Goal: Check status: Check status

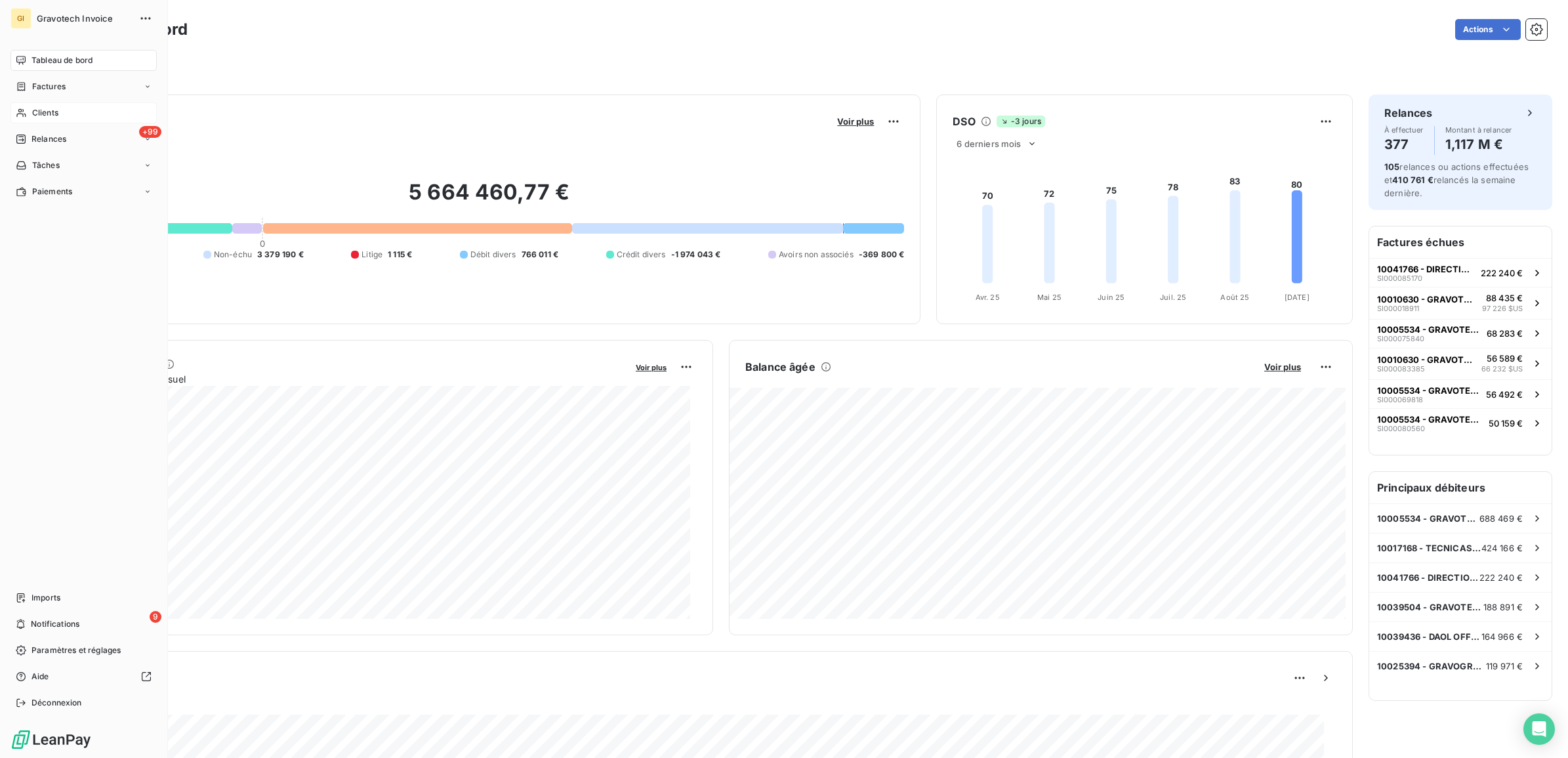
click at [46, 109] on span "Clients" at bounding box center [45, 112] width 26 height 12
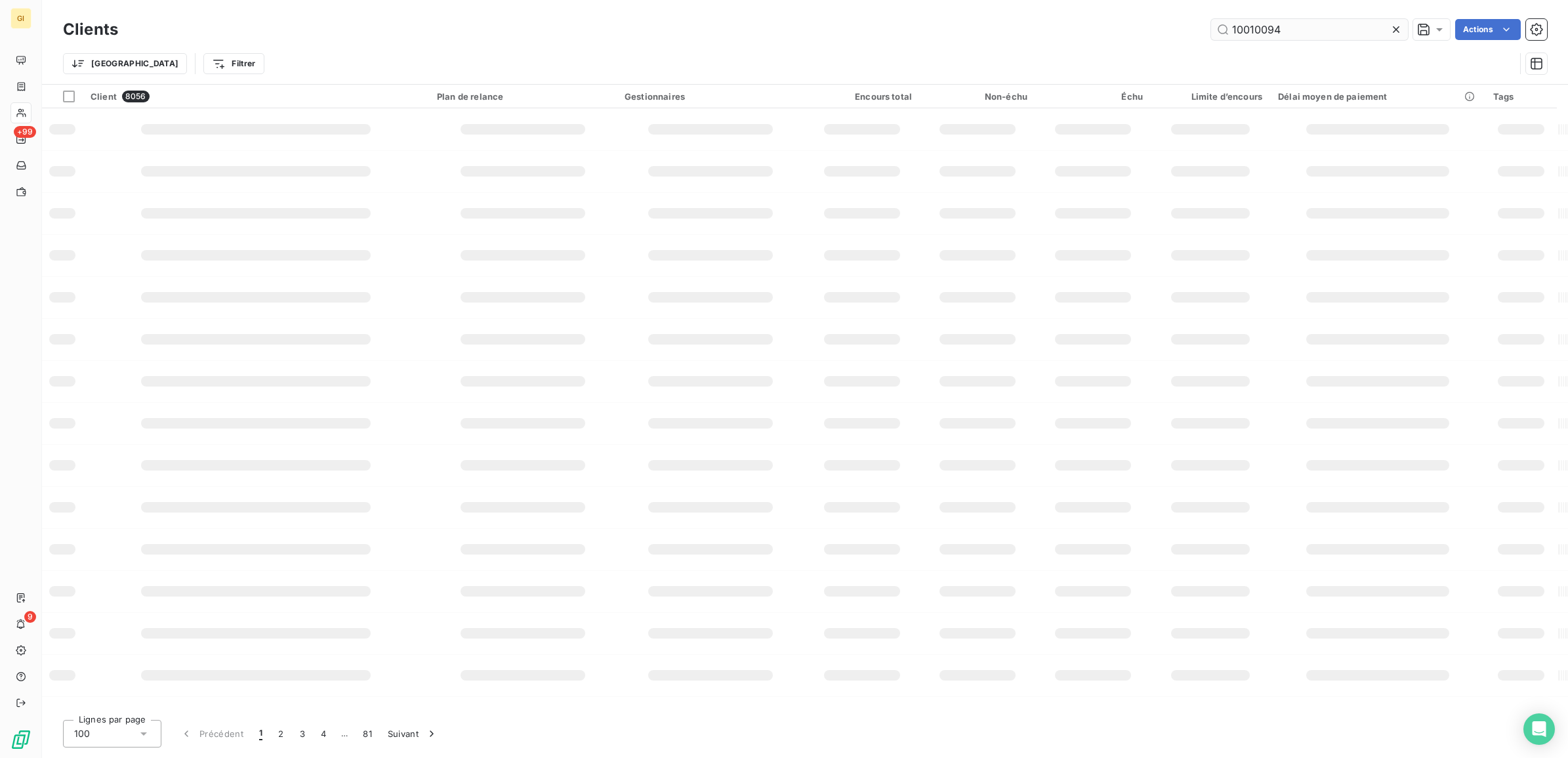
type input "10010094"
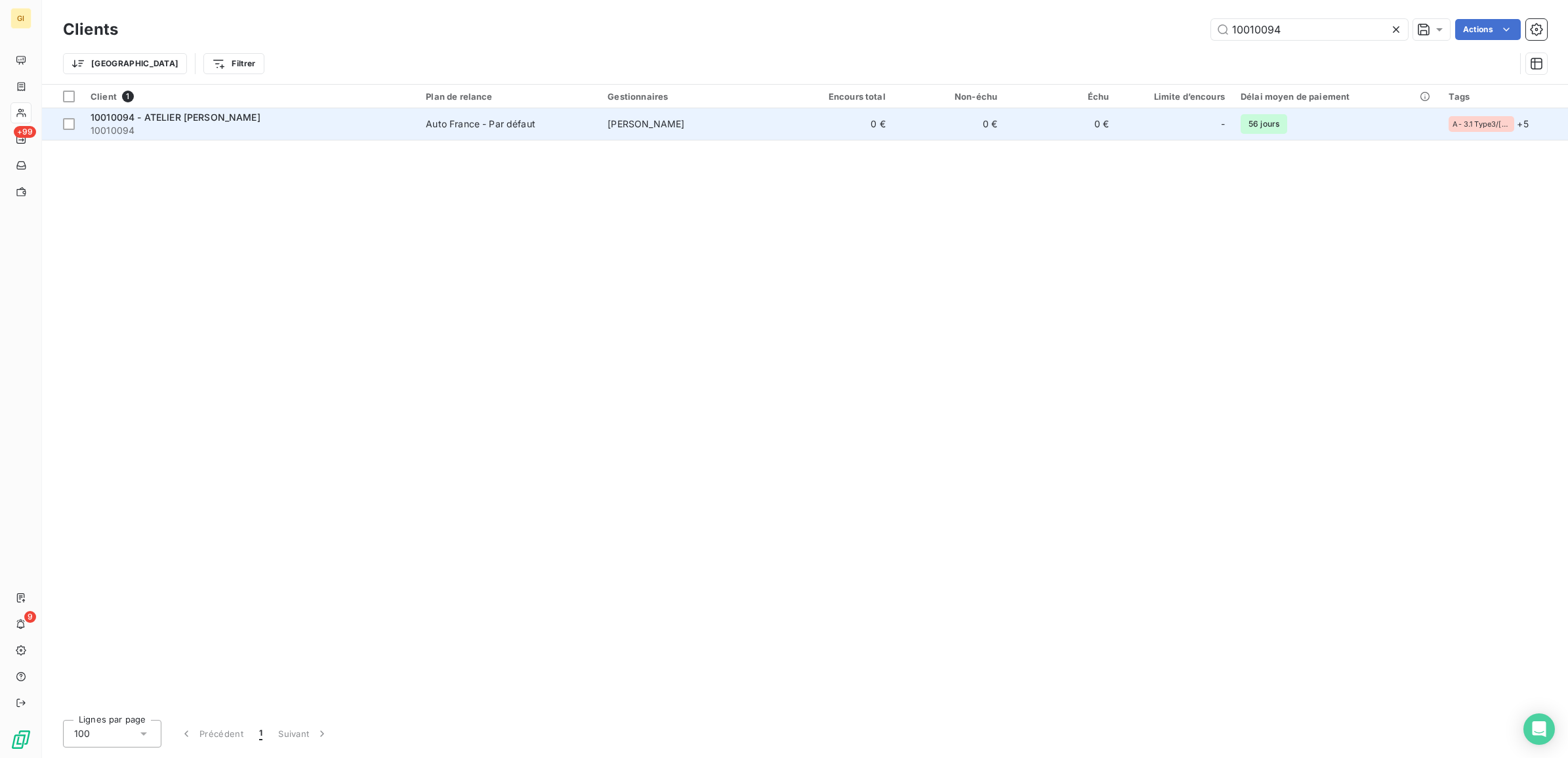
click at [269, 126] on span "10010094" at bounding box center [250, 130] width 320 height 13
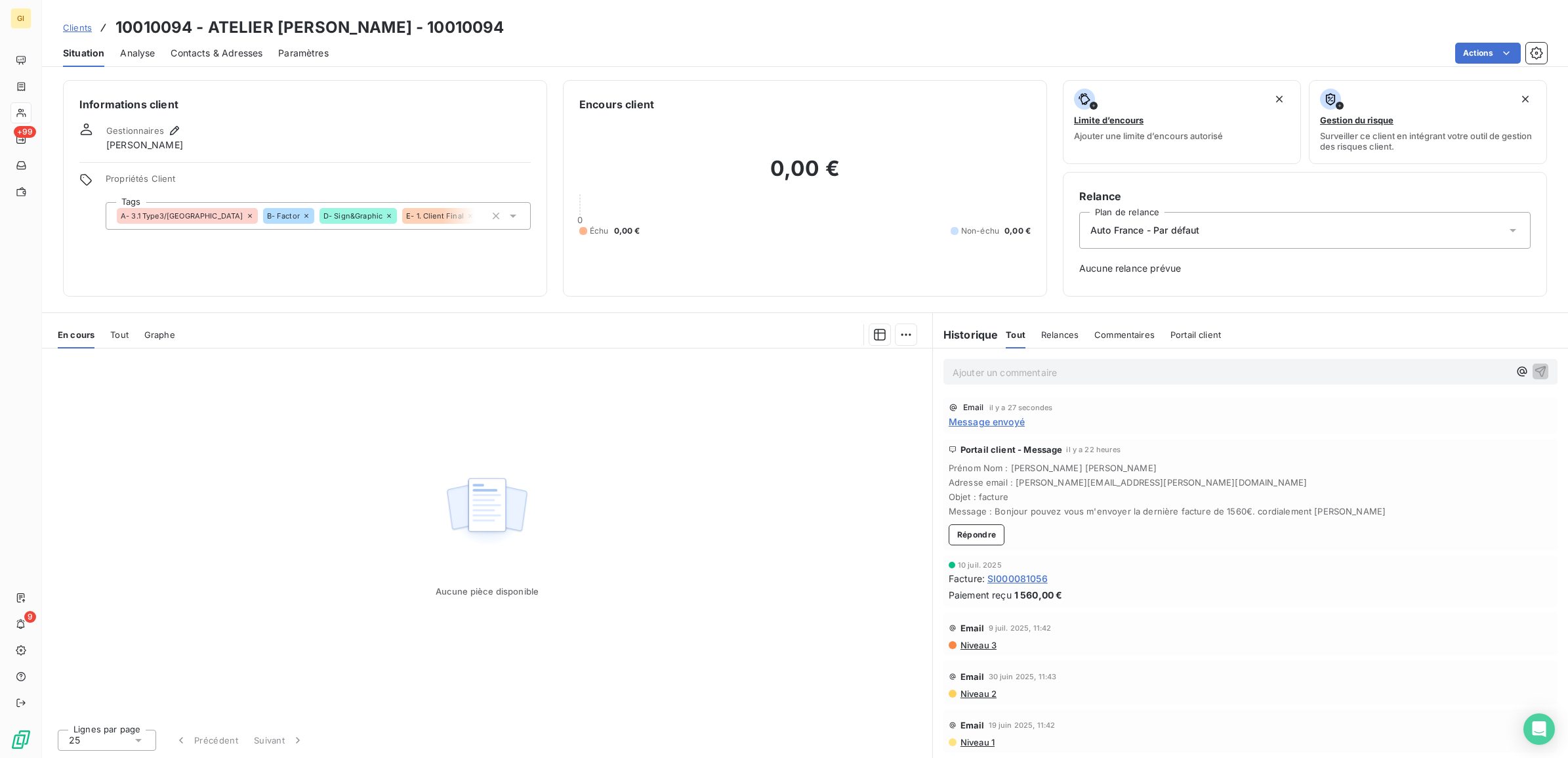
click at [1005, 417] on span "Message envoyé" at bounding box center [986, 422] width 76 height 14
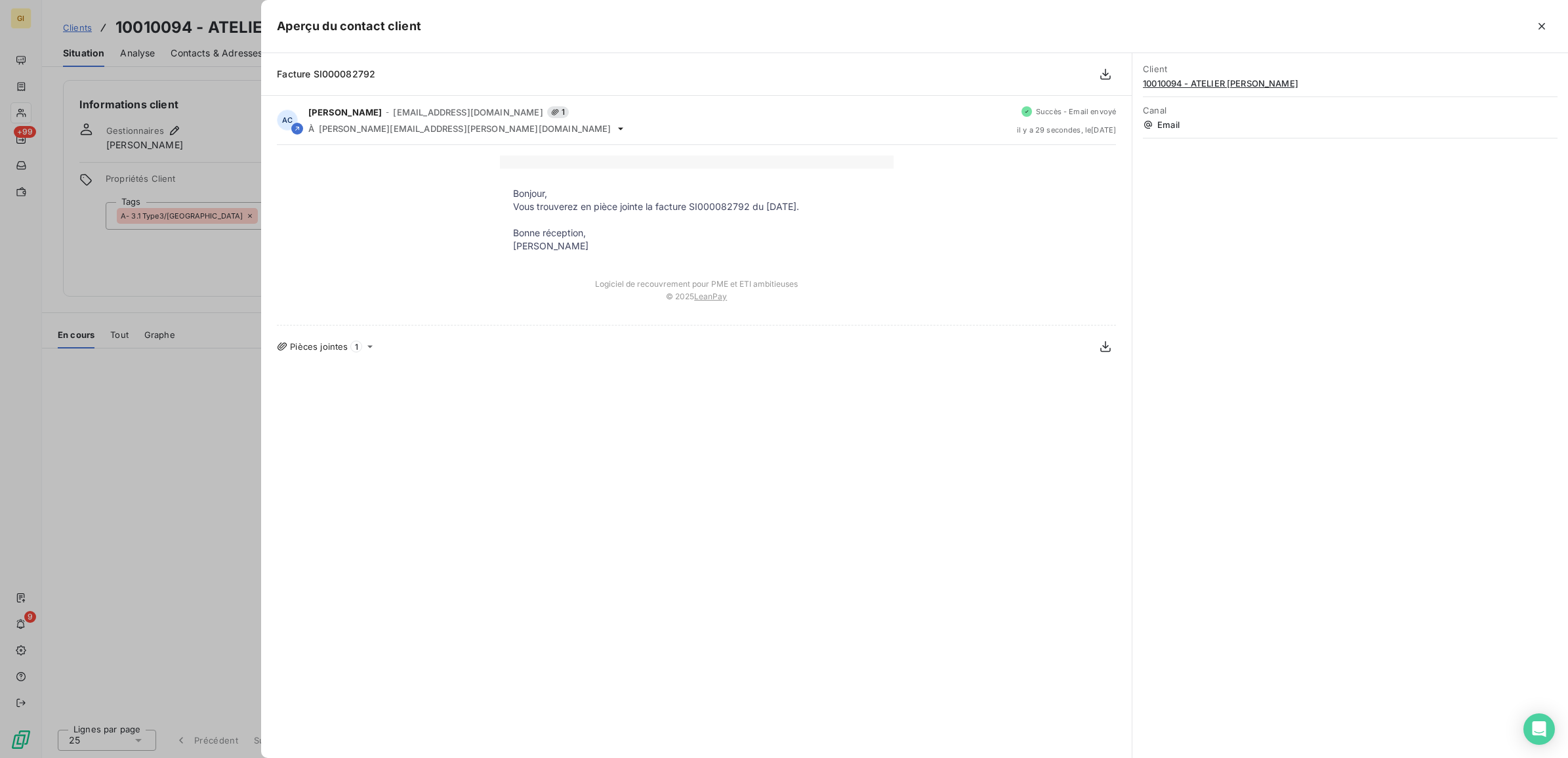
click at [369, 345] on icon at bounding box center [370, 346] width 10 height 10
click at [588, 519] on div "Facture SI000082792 AC [PERSON_NAME] - [EMAIL_ADDRESS][DOMAIN_NAME] 1 À [PERSON…" at bounding box center [696, 405] width 871 height 705
click at [1542, 26] on icon "button" at bounding box center [1541, 26] width 13 height 13
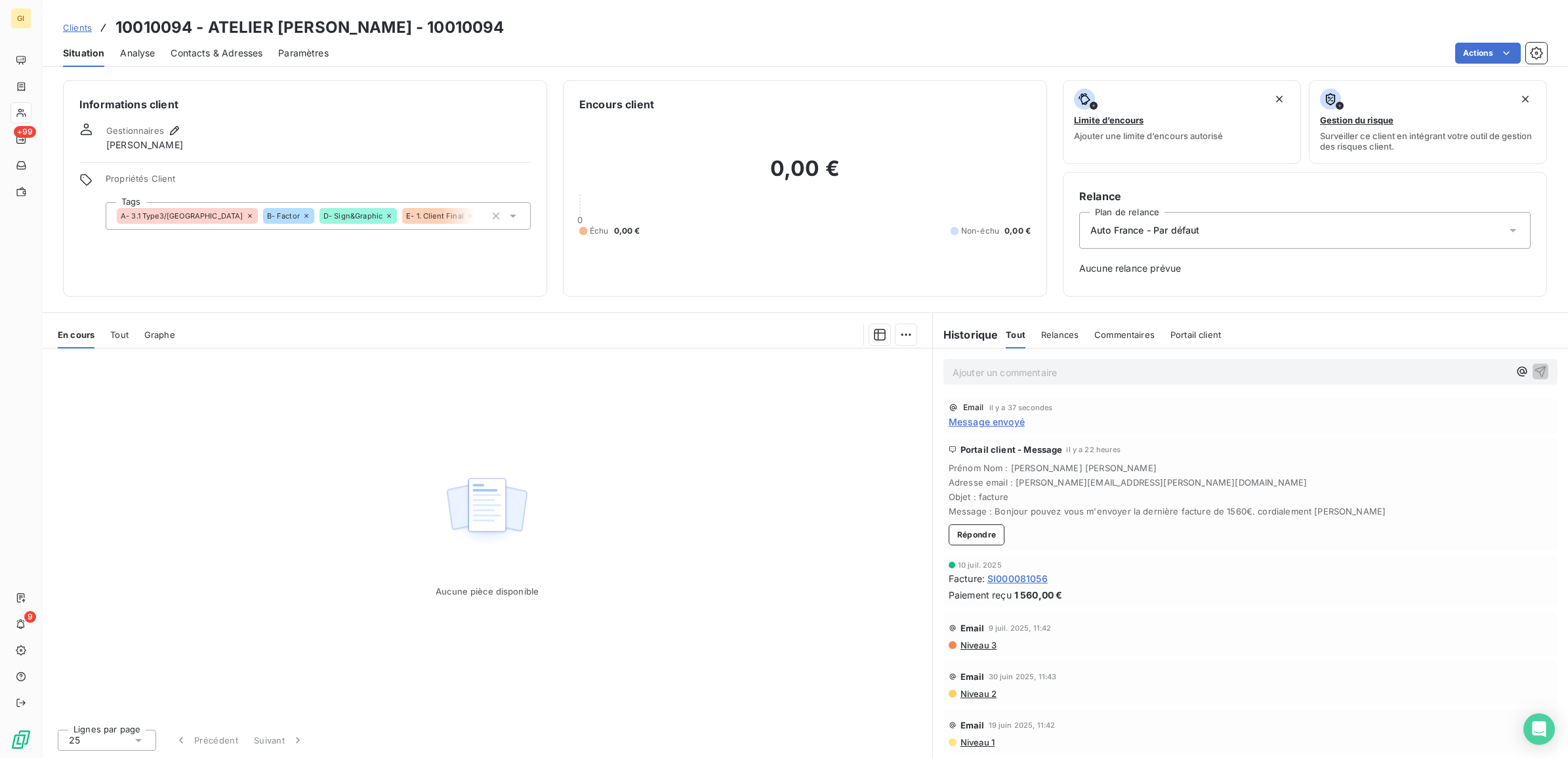
click at [752, 445] on div "Aucune pièce disponible" at bounding box center [487, 533] width 890 height 370
